Goal: Find contact information: Find contact information

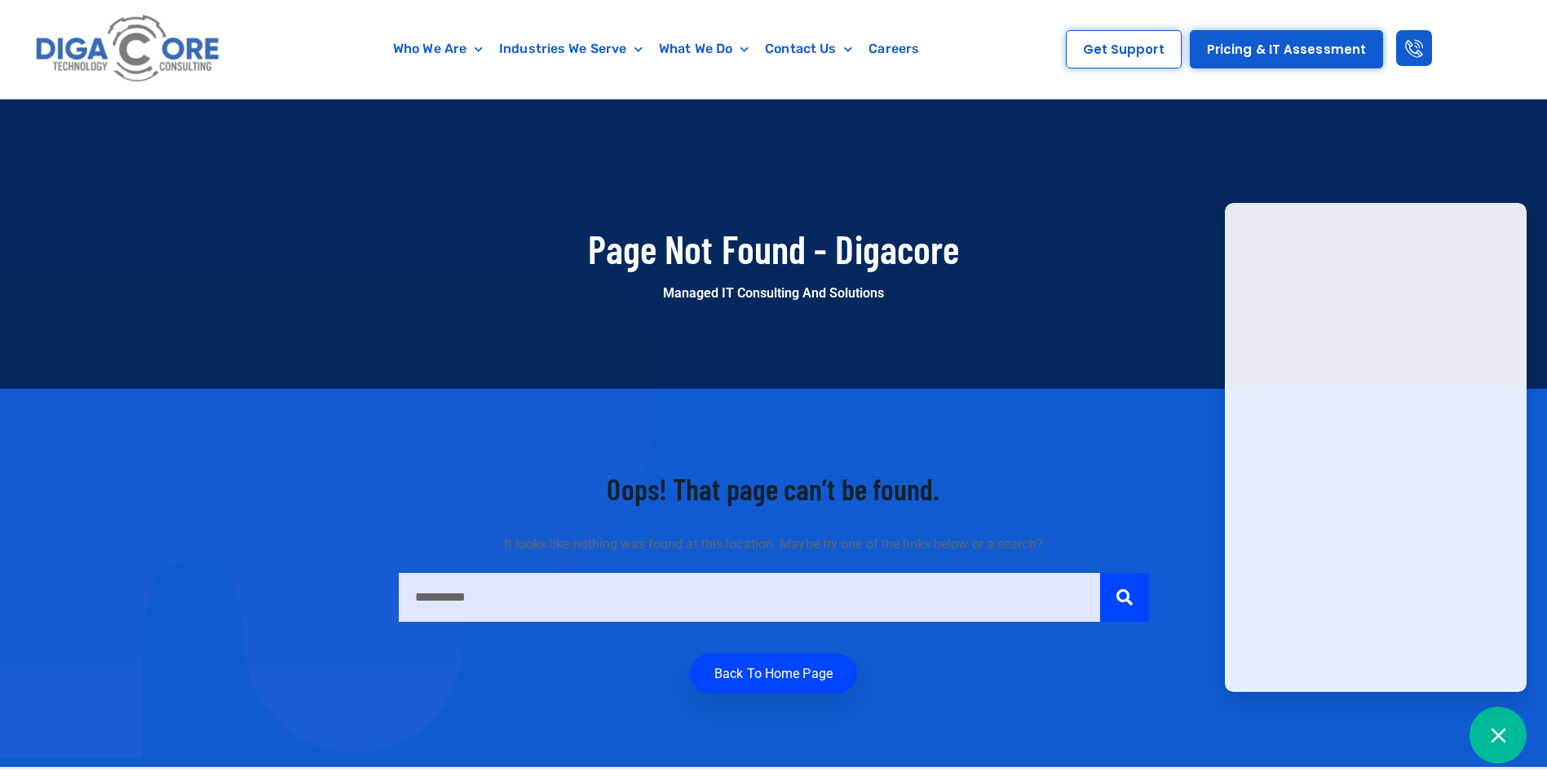
scroll to position [82, 0]
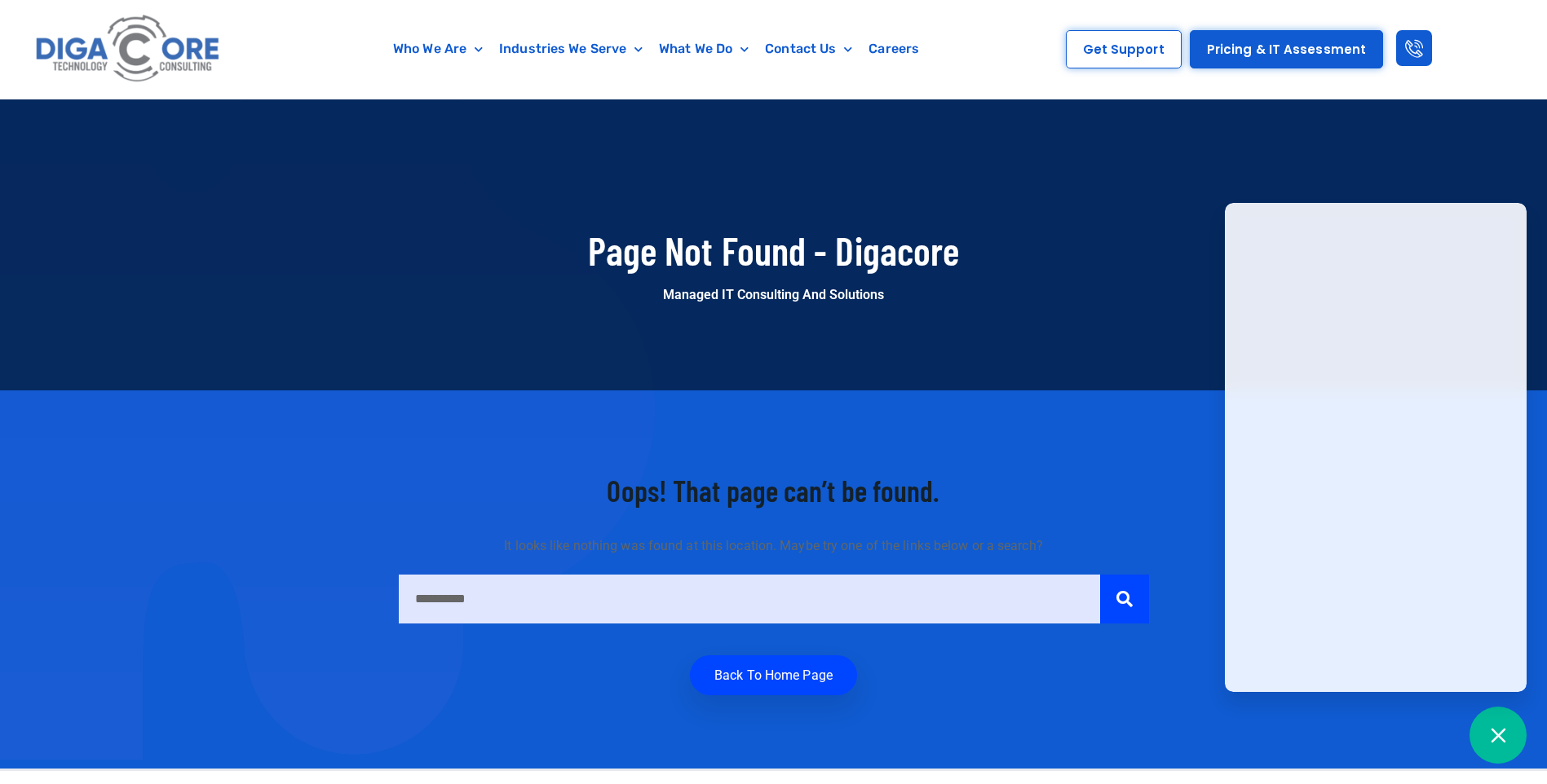
click at [1166, 523] on div "**********" at bounding box center [774, 579] width 930 height 215
click at [1122, 48] on span "Get Support" at bounding box center [1124, 49] width 82 height 12
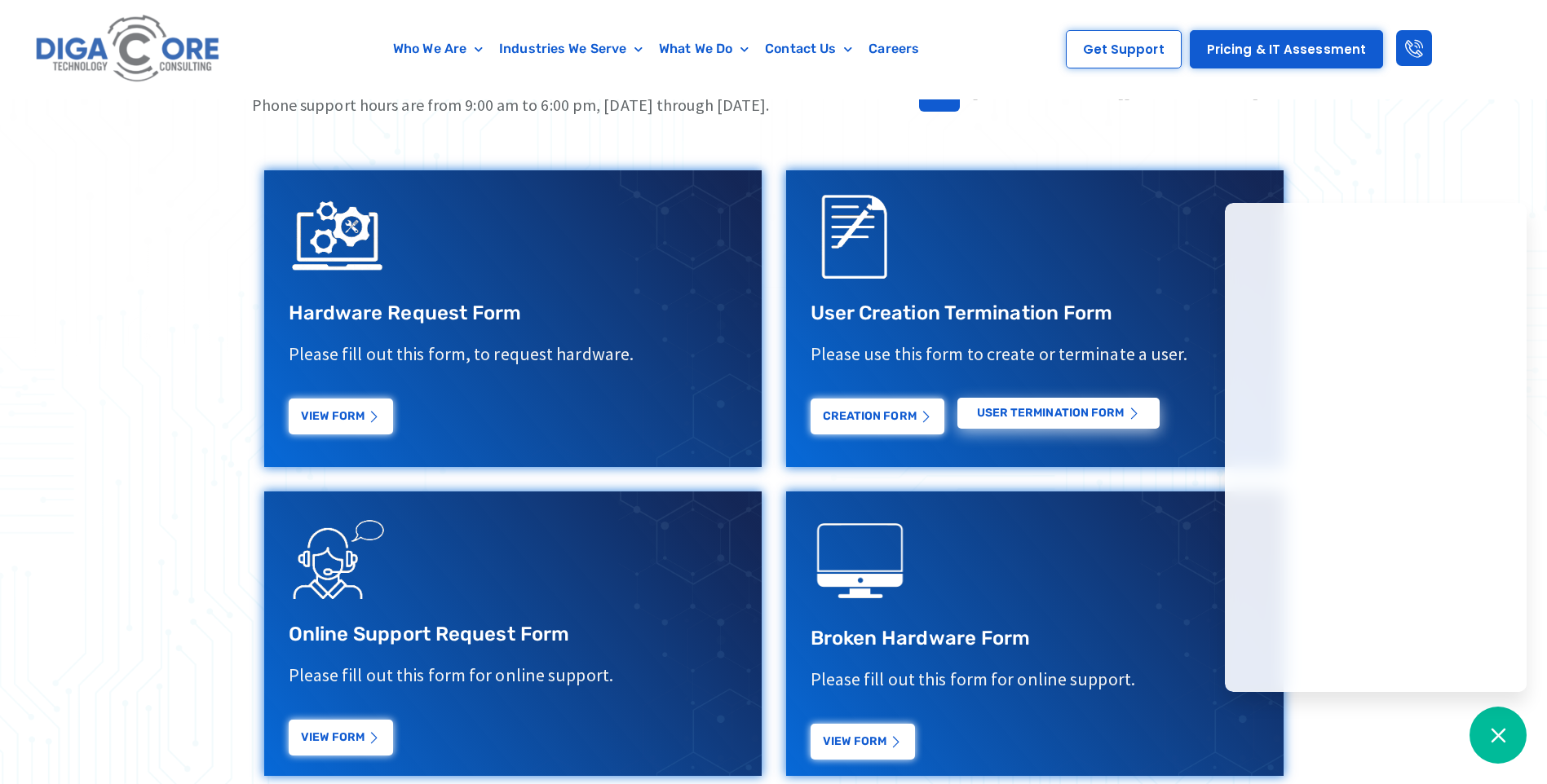
scroll to position [387, 0]
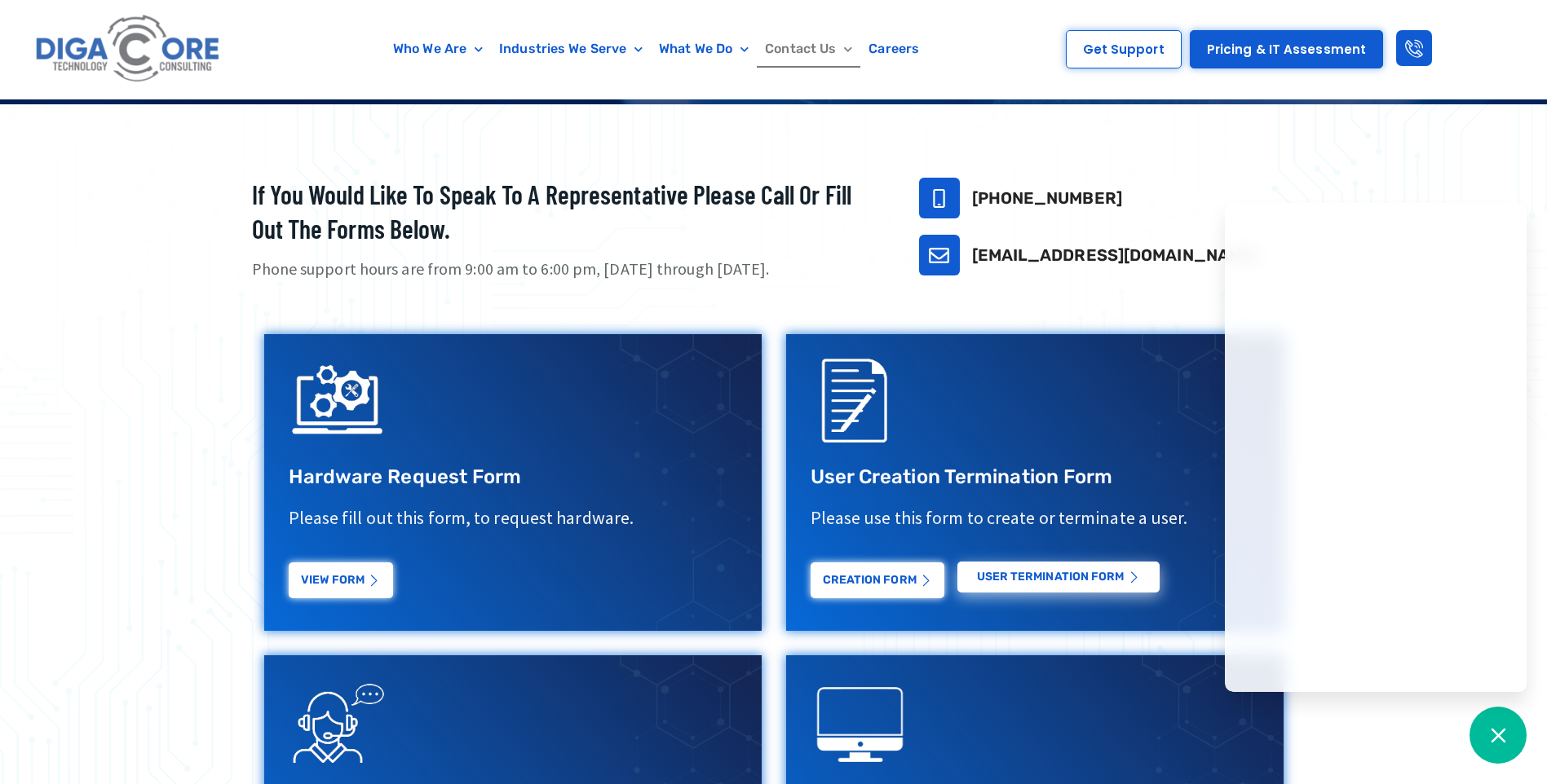
click at [822, 50] on link "Contact Us" at bounding box center [809, 49] width 104 height 38
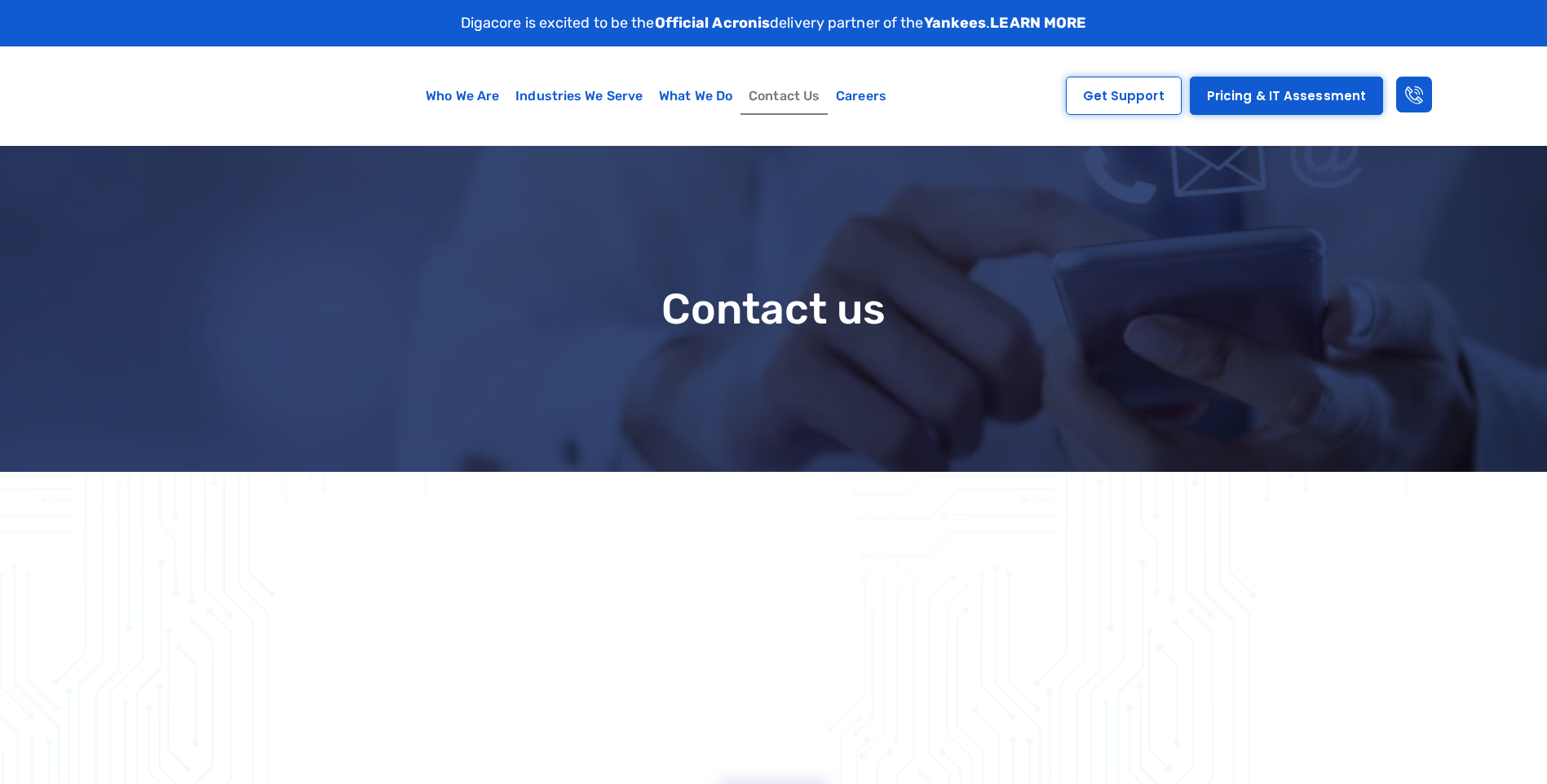
click at [774, 45] on div "Digacore is excited to be the Official Acronis delivery partner of the Yankees …" at bounding box center [774, 23] width 1060 height 46
